Goal: Task Accomplishment & Management: Manage account settings

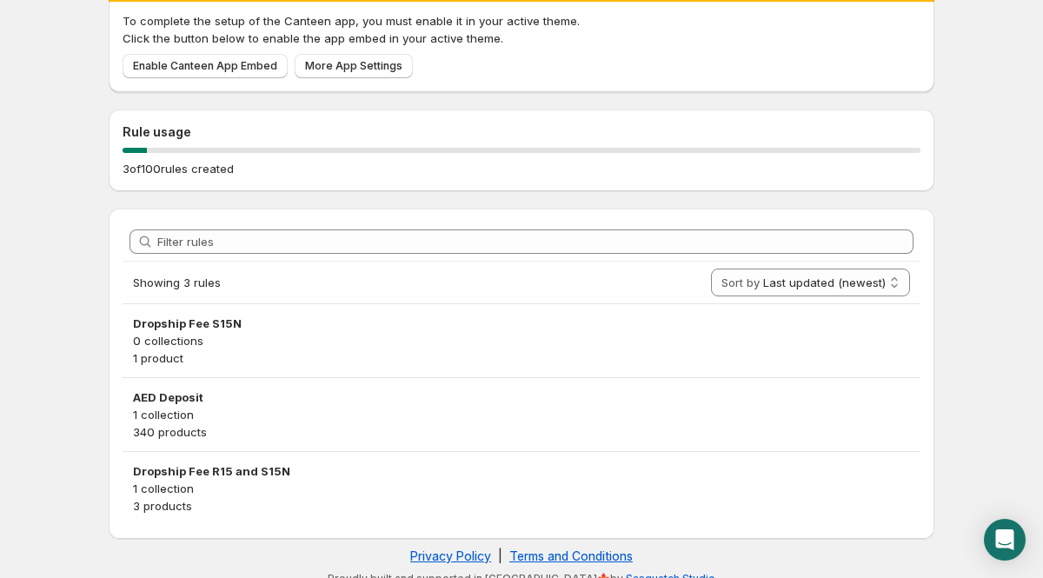
scroll to position [119, 0]
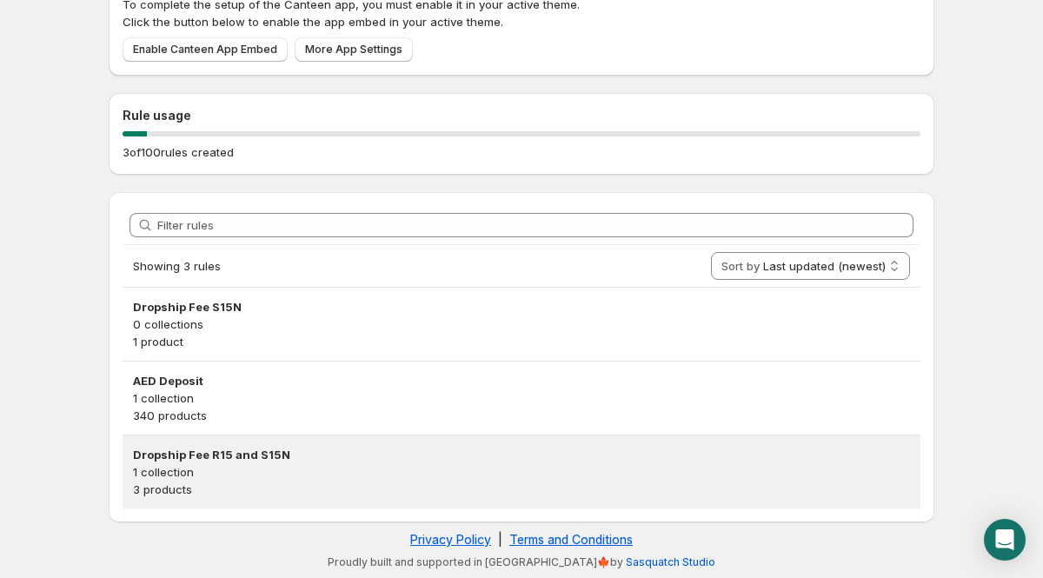
click at [159, 487] on p "3 products" at bounding box center [521, 489] width 777 height 17
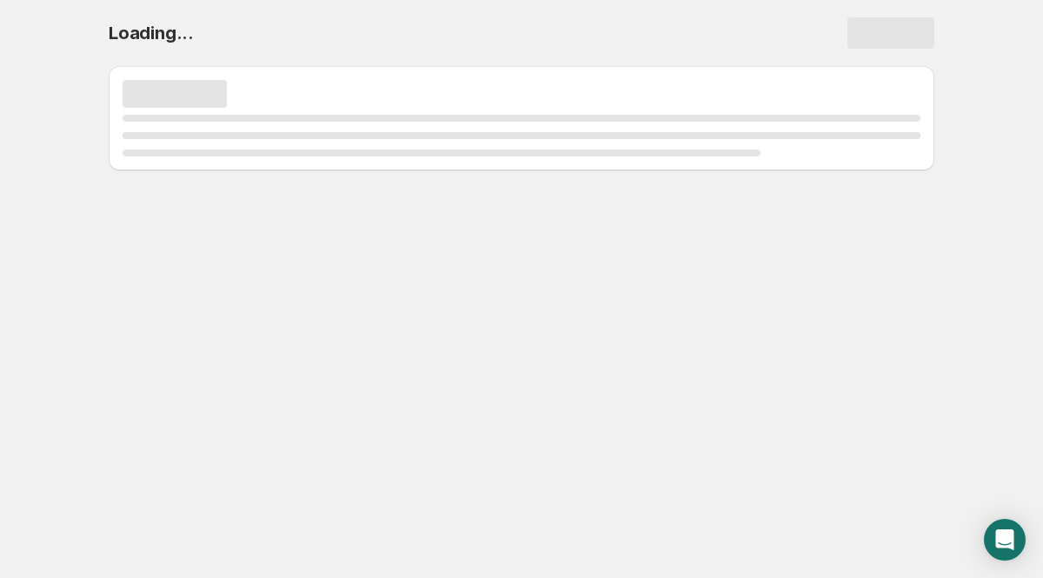
select select "deactive"
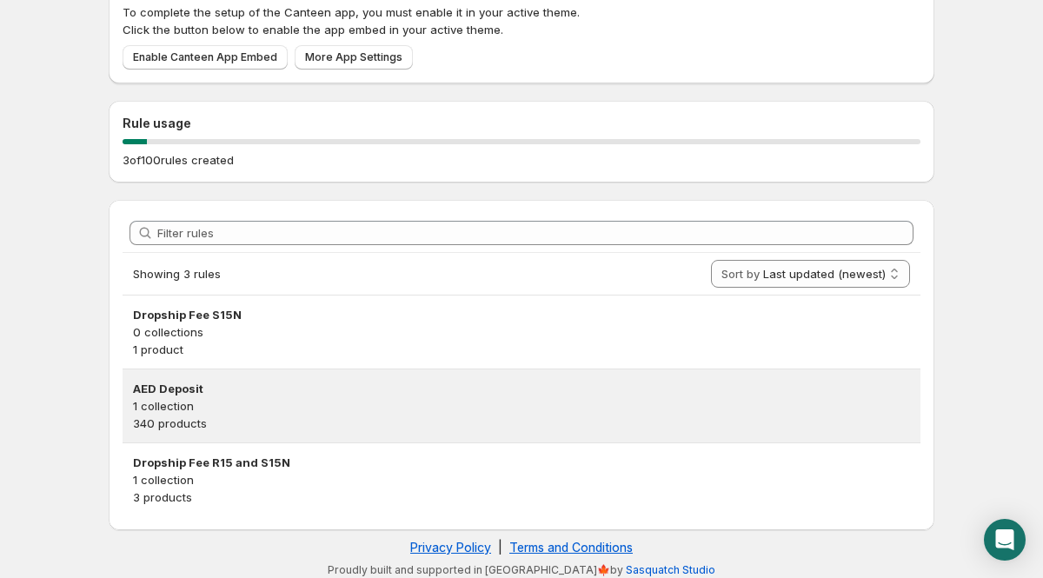
scroll to position [119, 0]
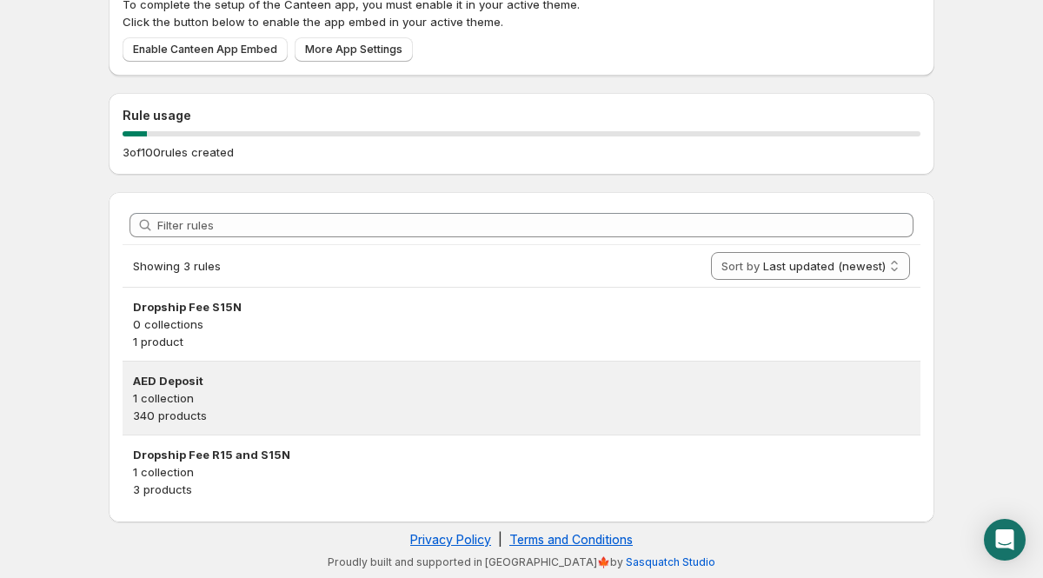
click at [150, 392] on p "1 collection" at bounding box center [521, 397] width 777 height 17
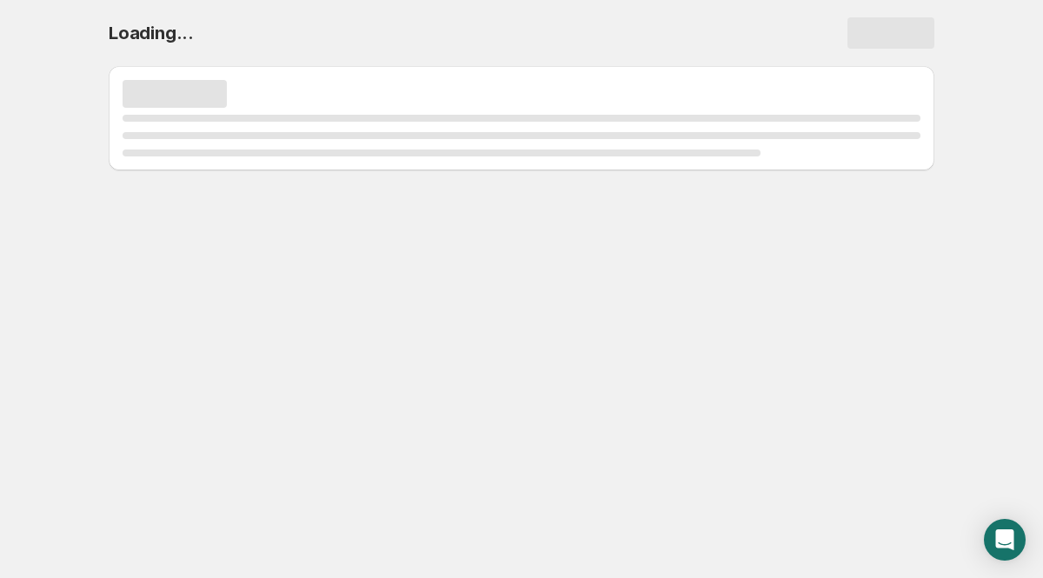
scroll to position [0, 0]
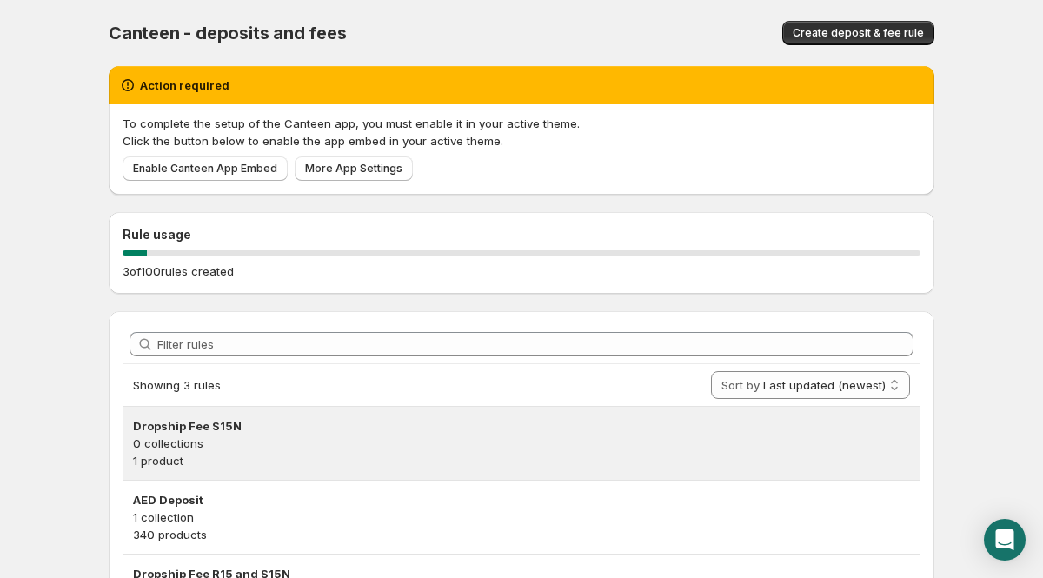
click at [188, 429] on h3 "Dropship Fee S15N" at bounding box center [521, 425] width 777 height 17
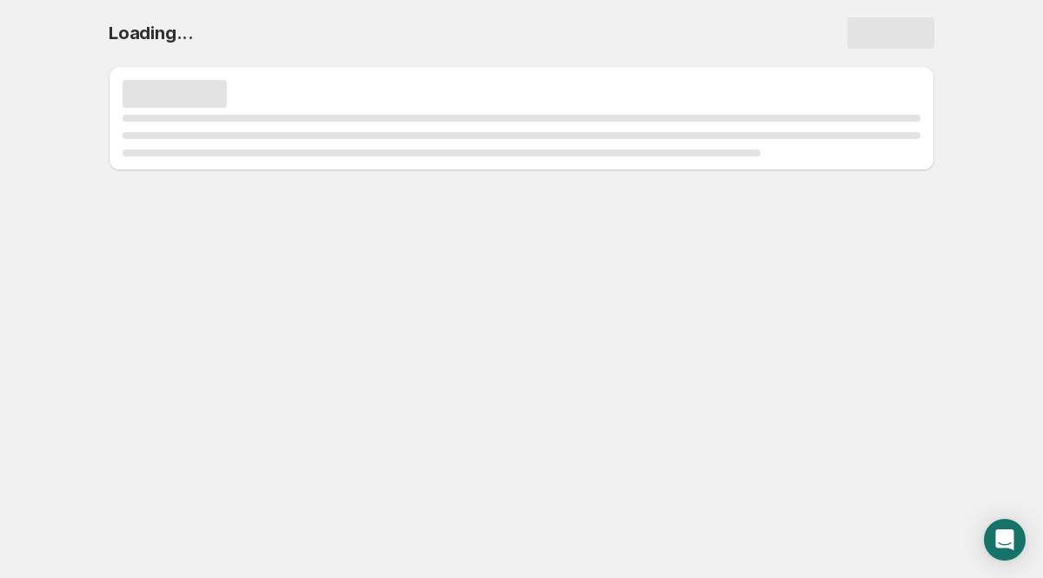
select select "deactive"
